Goal: Transaction & Acquisition: Purchase product/service

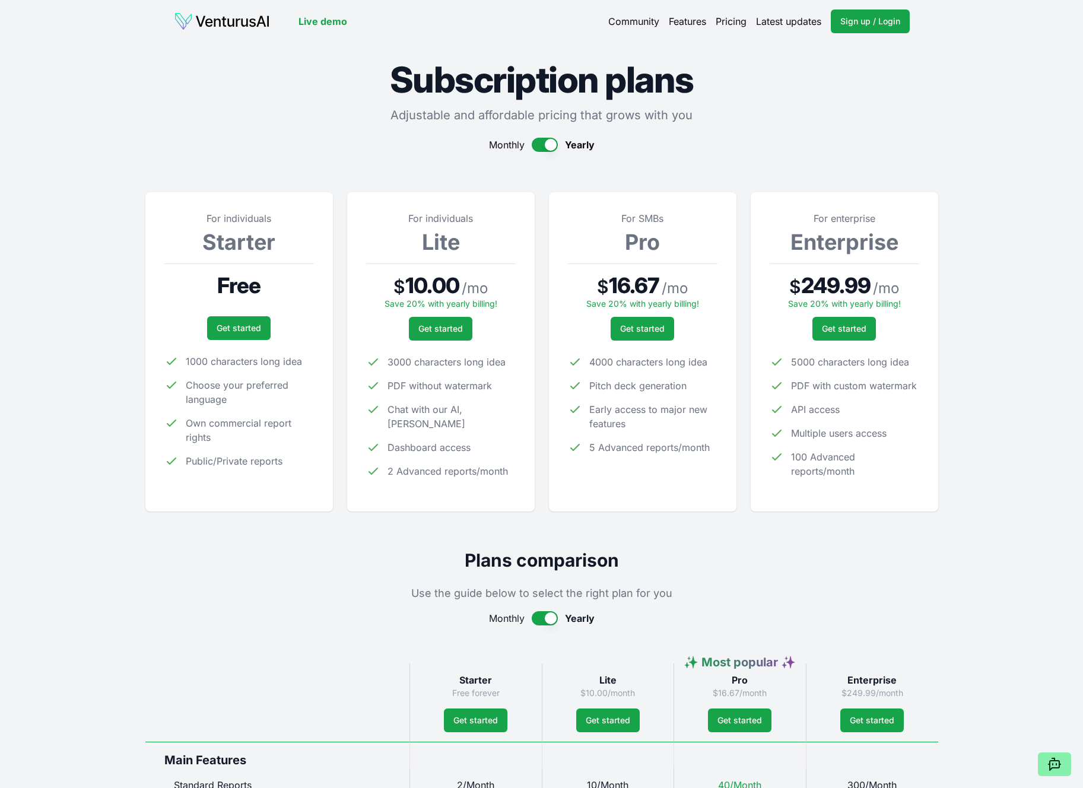
click at [205, 26] on img at bounding box center [222, 21] width 96 height 19
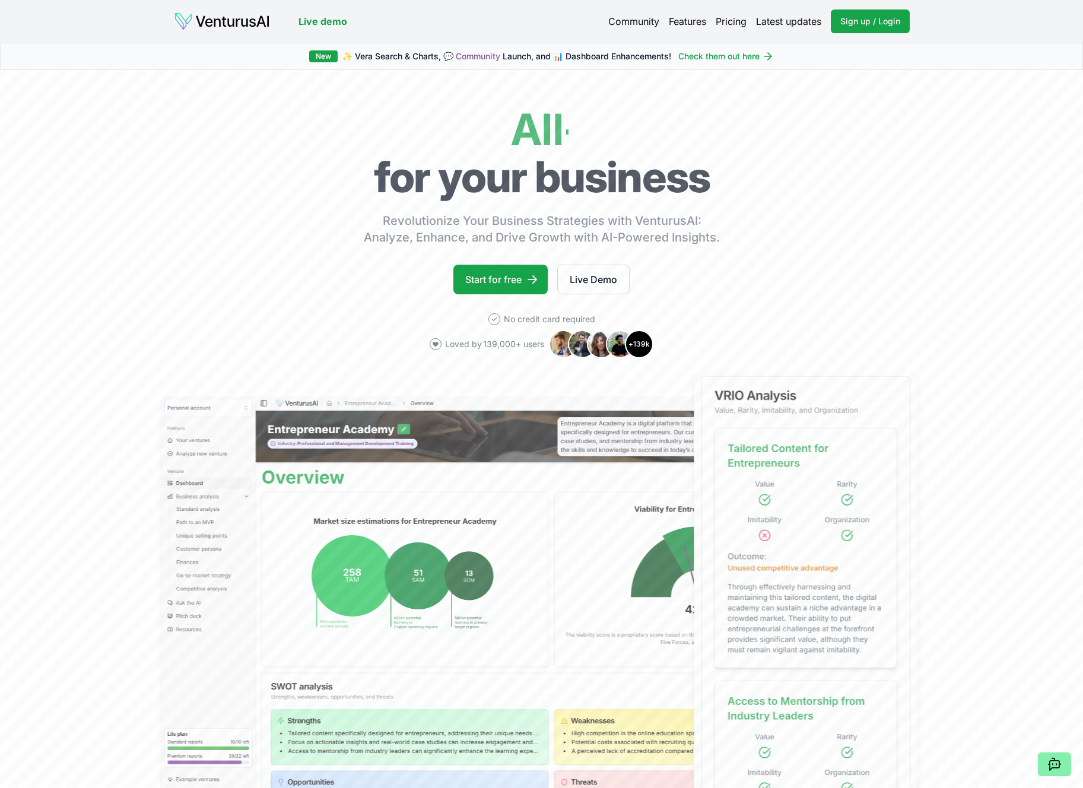
click at [303, 19] on link "Live demo" at bounding box center [323, 21] width 49 height 14
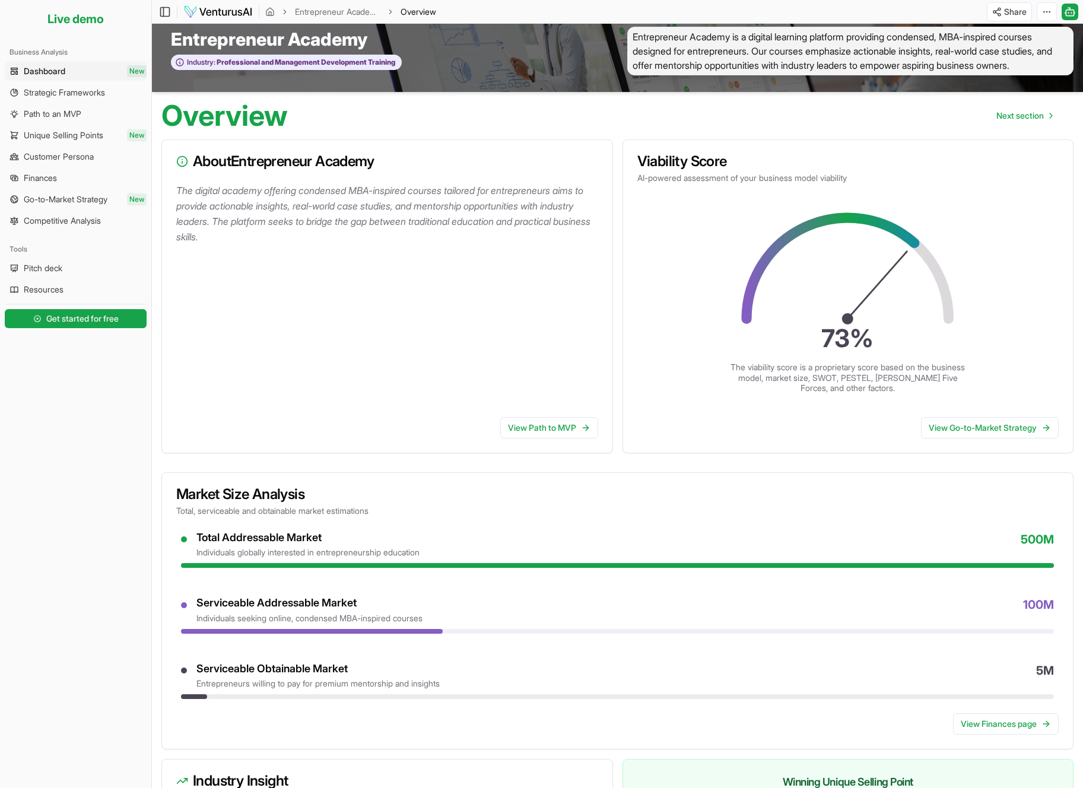
scroll to position [22, 0]
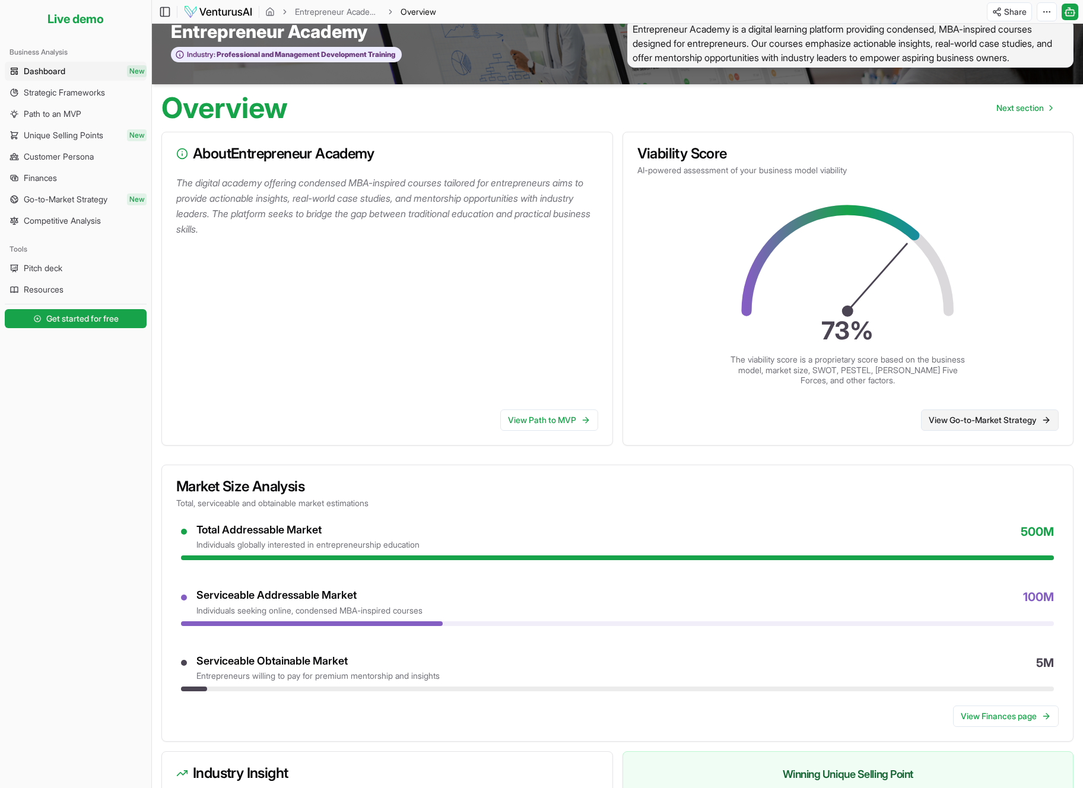
click at [888, 420] on link "View Go-to-Market Strategy" at bounding box center [990, 420] width 138 height 21
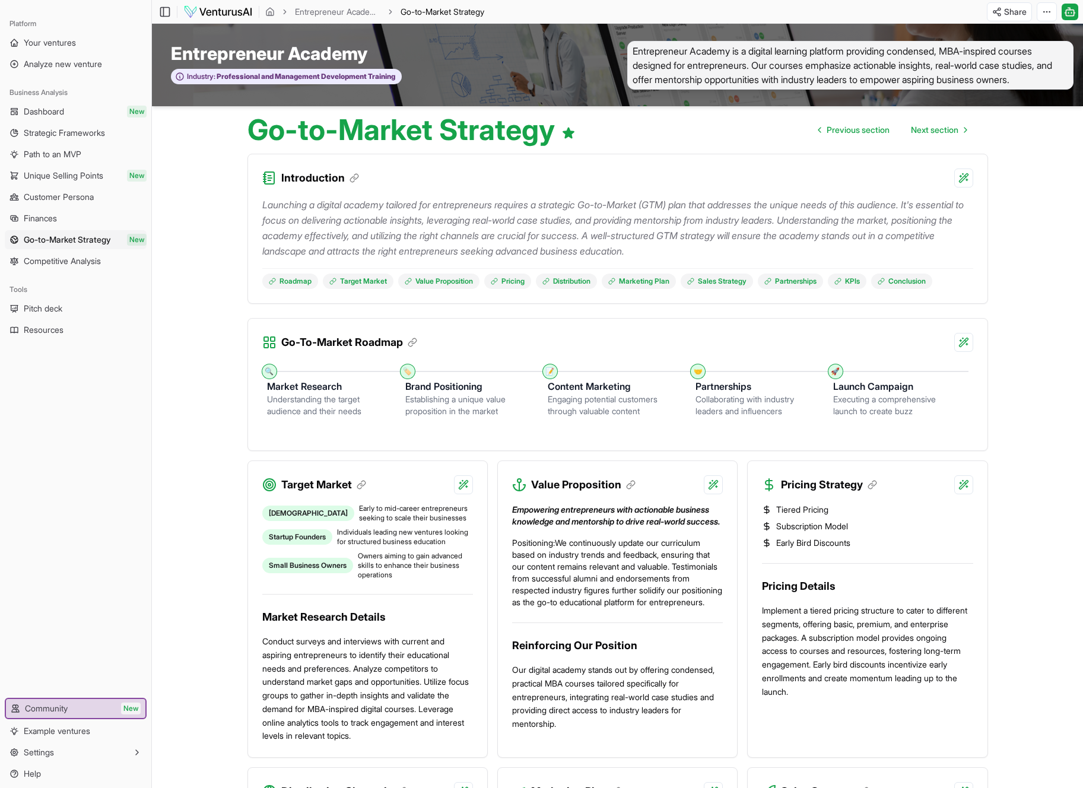
click at [611, 220] on p "Launching a digital academy tailored for entrepreneurs requires a strategic Go-…" at bounding box center [617, 228] width 711 height 62
click at [41, 46] on span "Your ventures" at bounding box center [50, 43] width 52 height 12
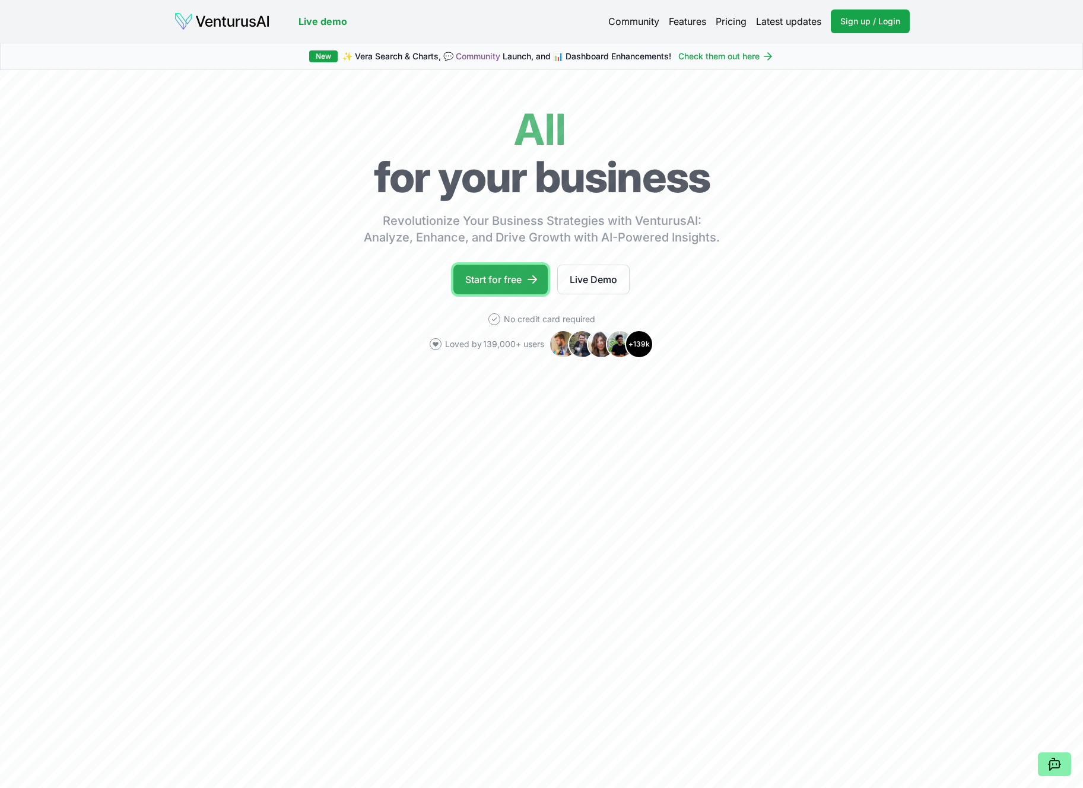
click at [518, 278] on link "Start for free" at bounding box center [501, 280] width 94 height 30
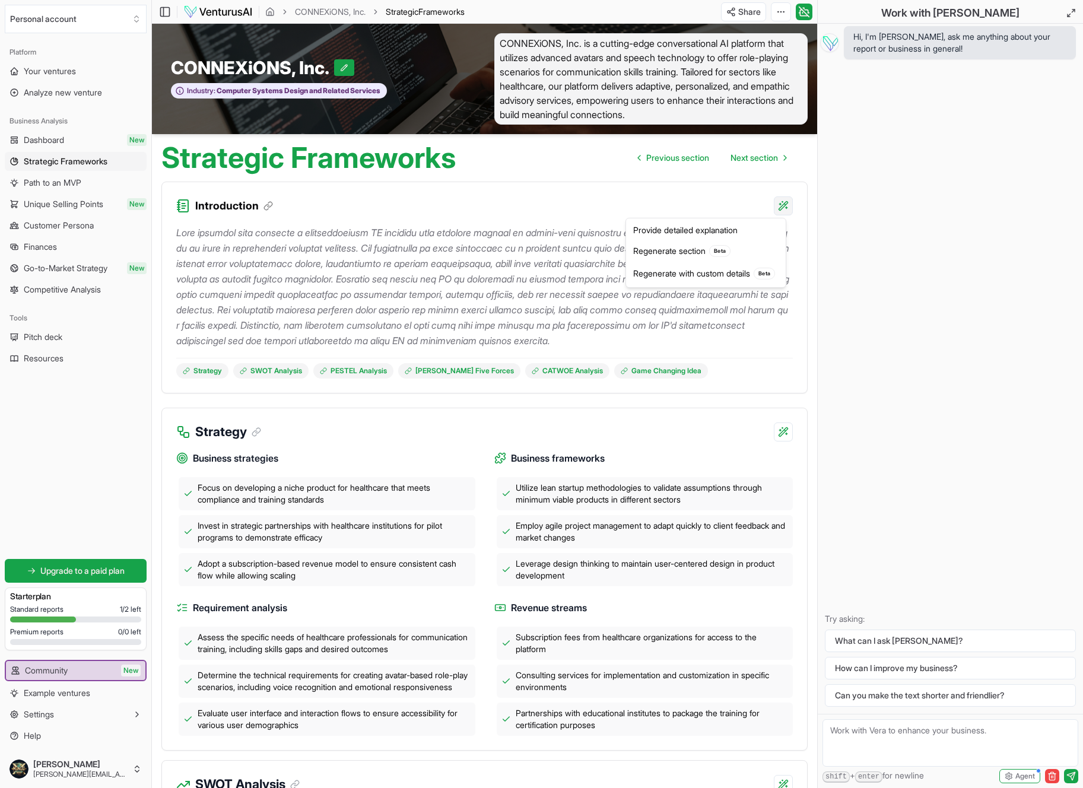
click at [783, 204] on html "We value your privacy We use cookies to enhance your browsing experience, serve…" at bounding box center [541, 394] width 1083 height 788
click at [701, 229] on div "Provide detailed explanation" at bounding box center [706, 230] width 155 height 19
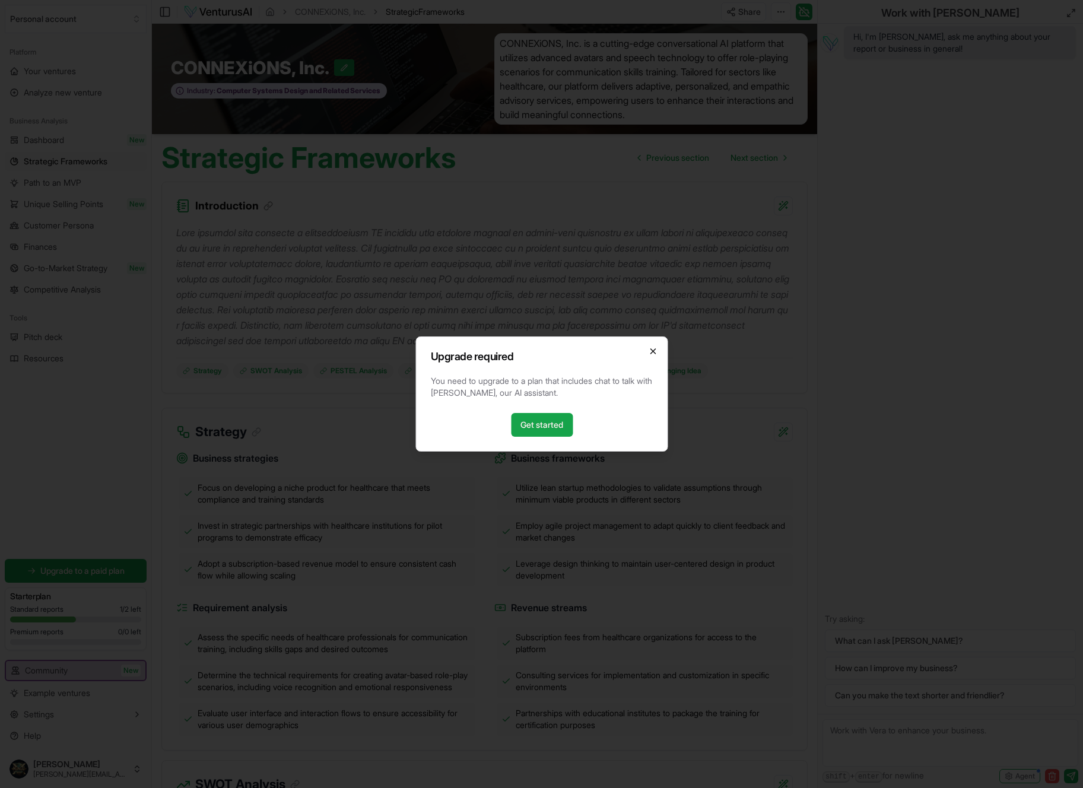
click at [653, 351] on icon "button" at bounding box center [653, 351] width 5 height 5
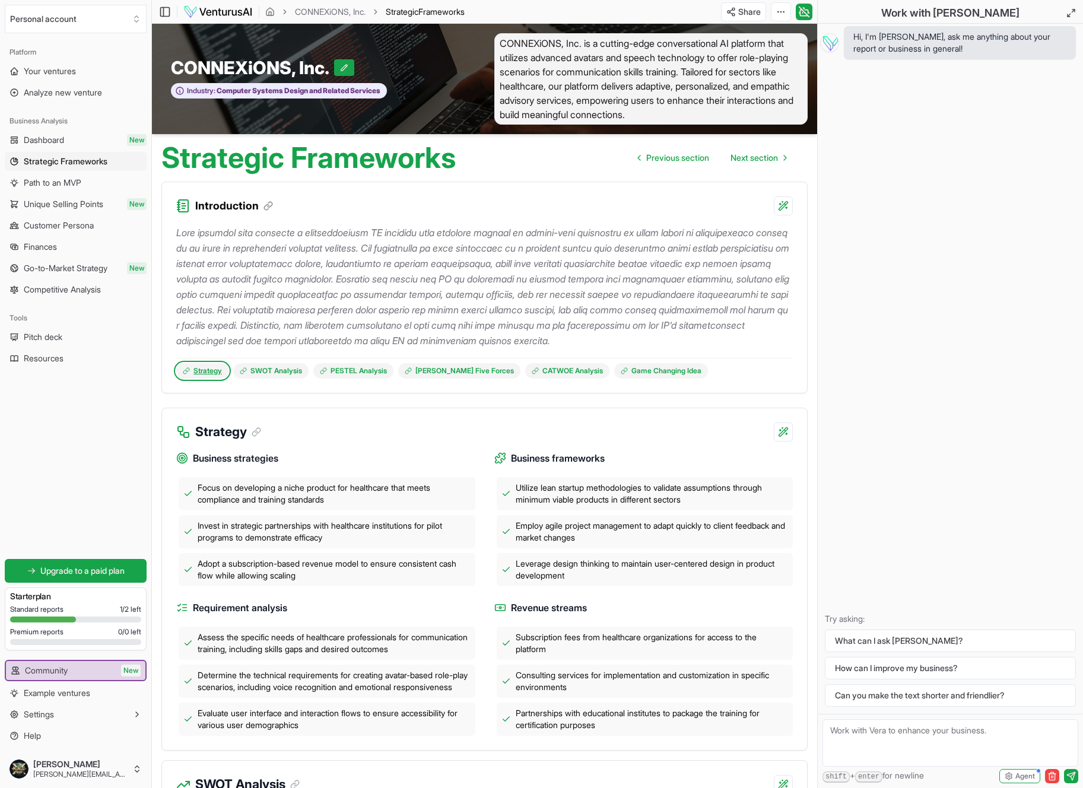
click at [208, 367] on link "Strategy" at bounding box center [202, 370] width 52 height 15
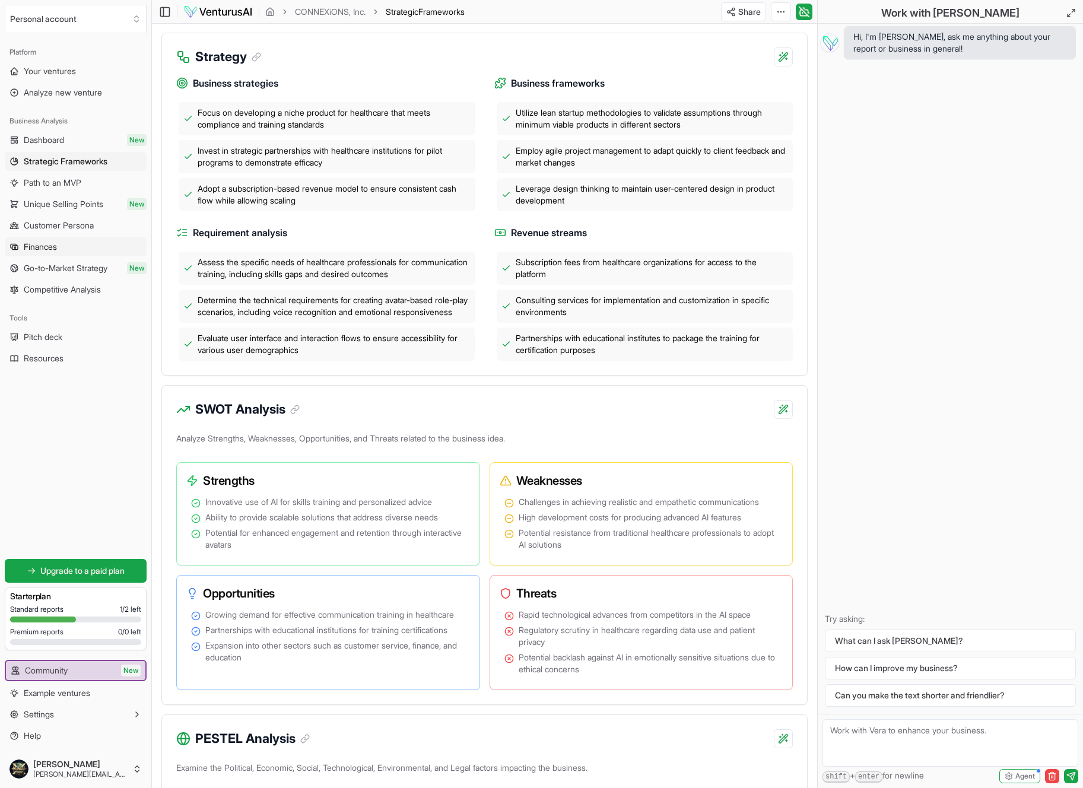
click at [24, 251] on span "Finances" at bounding box center [40, 247] width 33 height 12
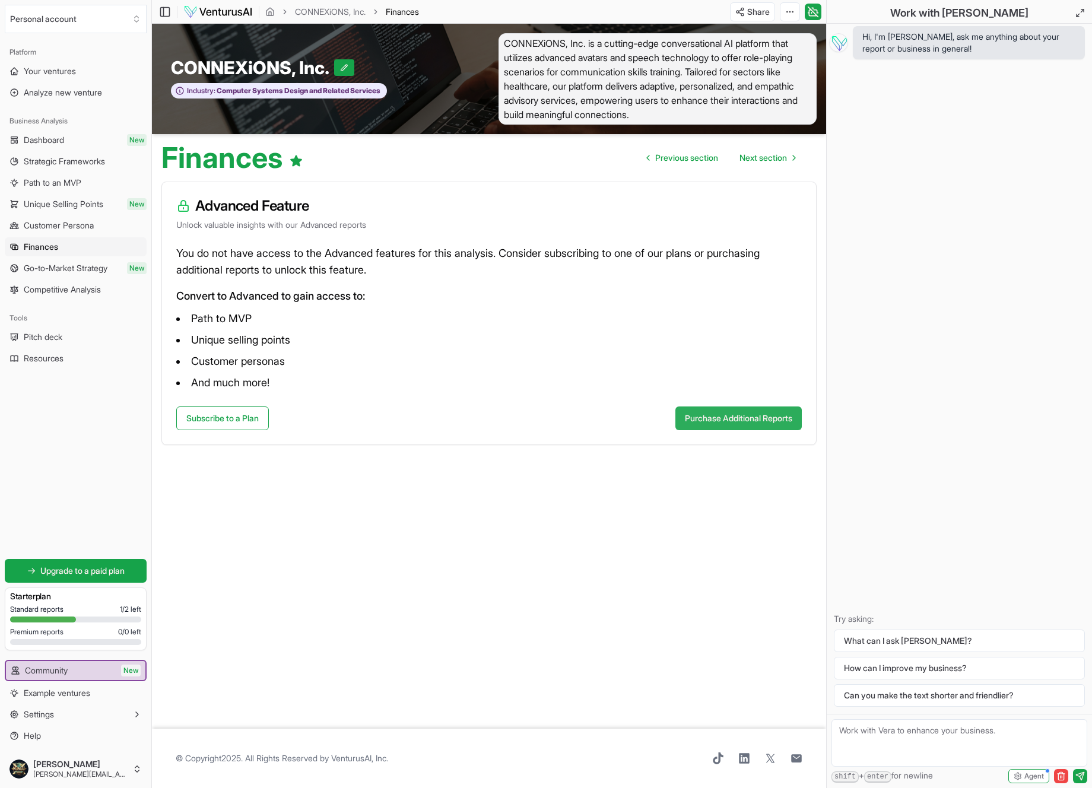
click at [736, 419] on button "Purchase Additional Reports" at bounding box center [739, 419] width 126 height 24
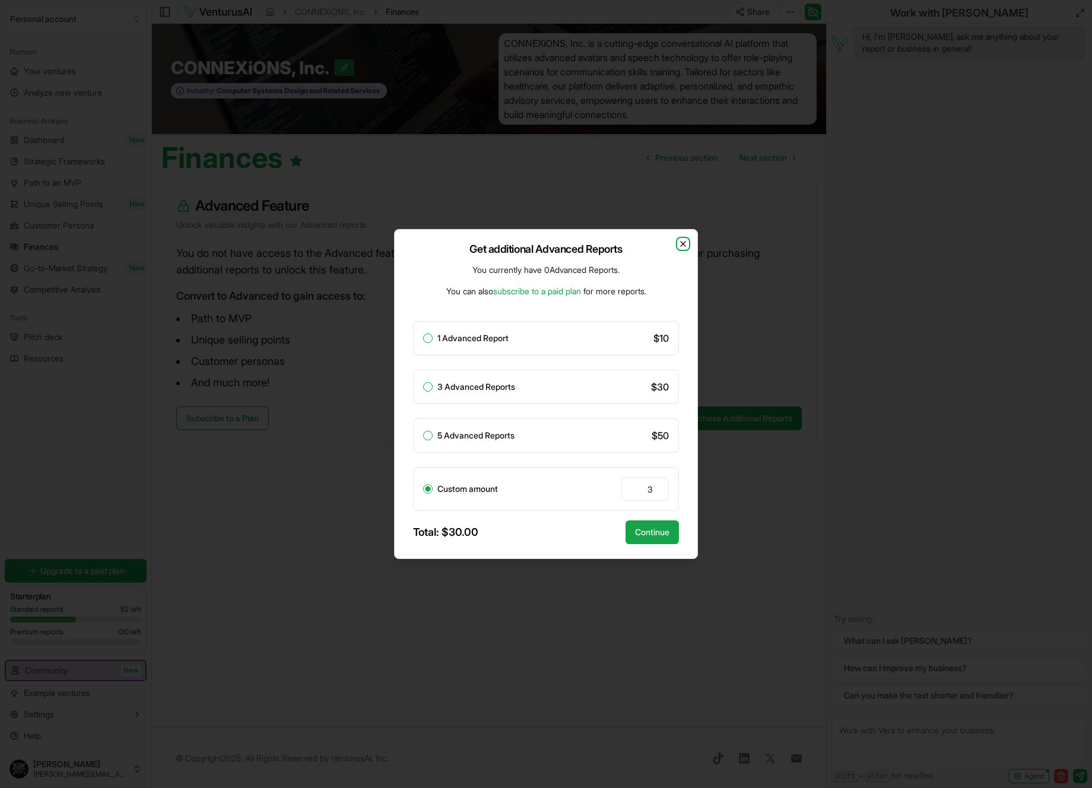
click at [680, 245] on icon "button" at bounding box center [683, 243] width 9 height 9
